Goal: Navigation & Orientation: Understand site structure

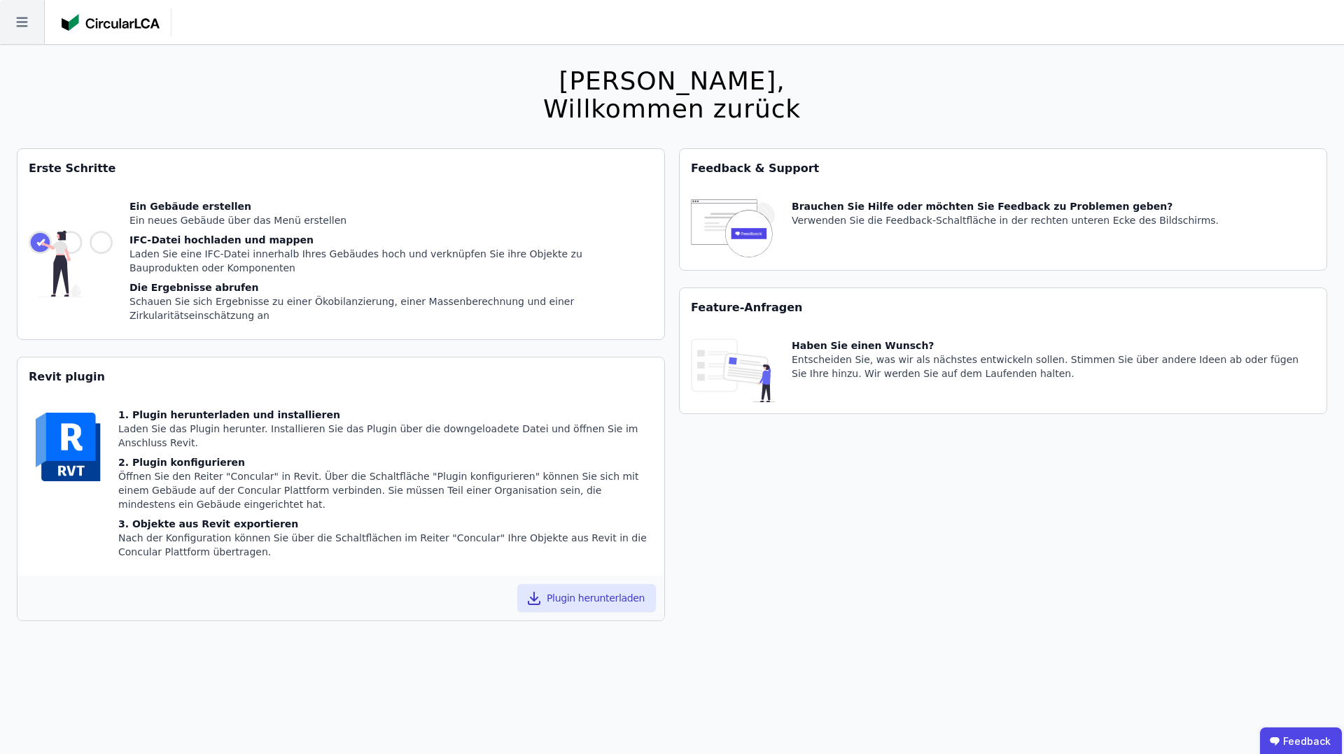
click at [22, 27] on icon at bounding box center [22, 22] width 44 height 44
